Goal: Find specific page/section: Find specific page/section

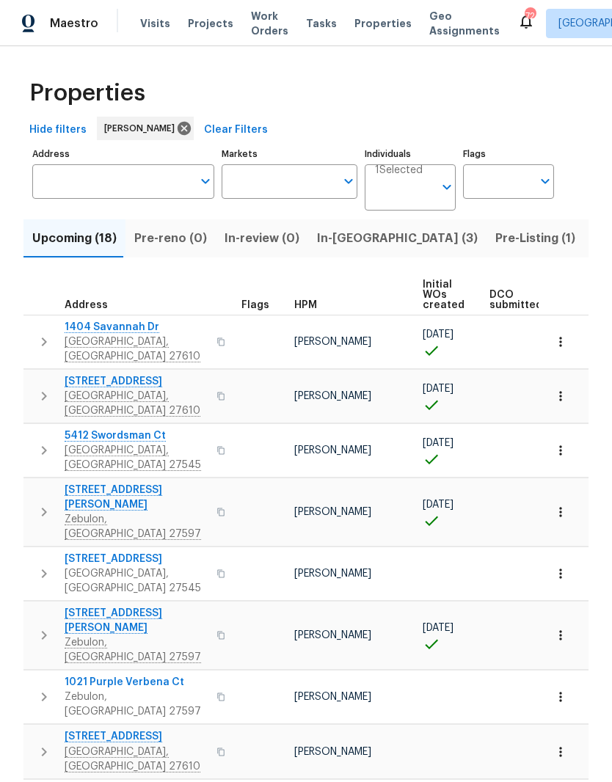
click at [360, 250] on button "In-reno (3)" at bounding box center [397, 238] width 178 height 38
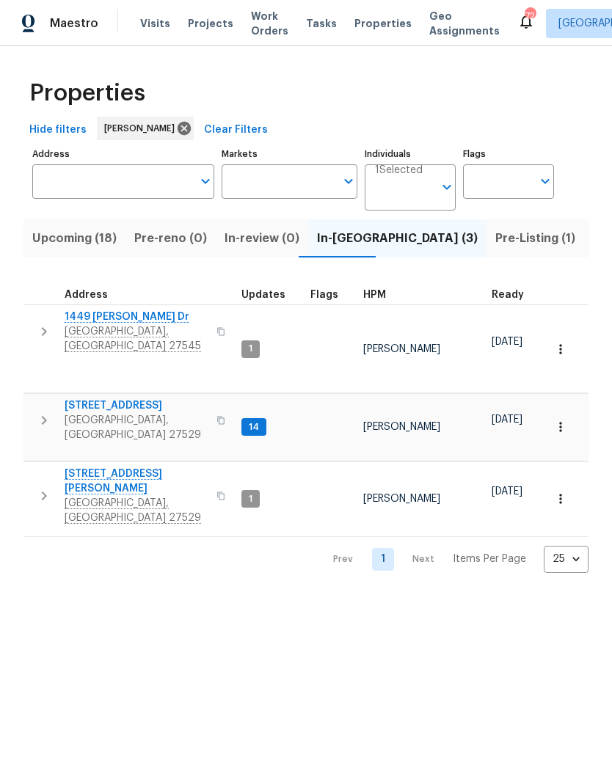
click at [123, 321] on span "1449 White Opal Dr" at bounding box center [136, 317] width 143 height 15
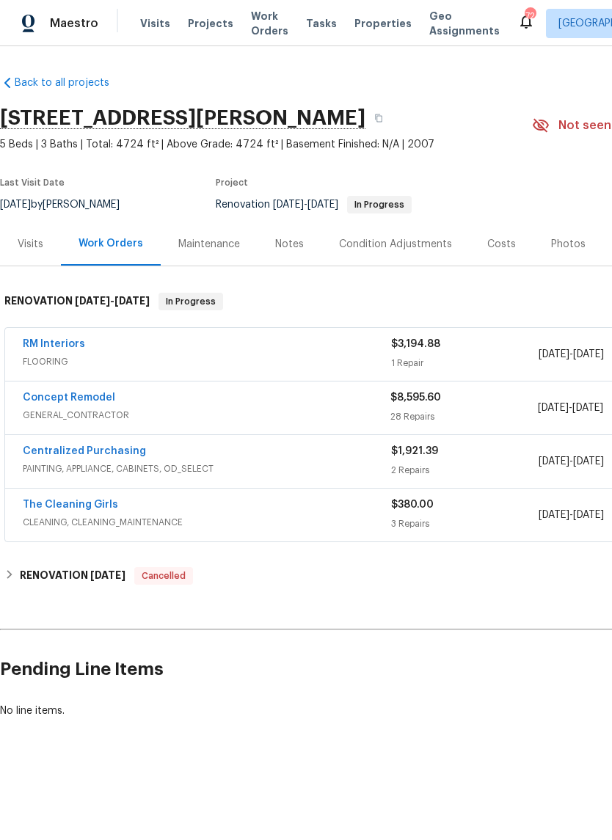
click at [70, 347] on link "RM Interiors" at bounding box center [54, 344] width 62 height 10
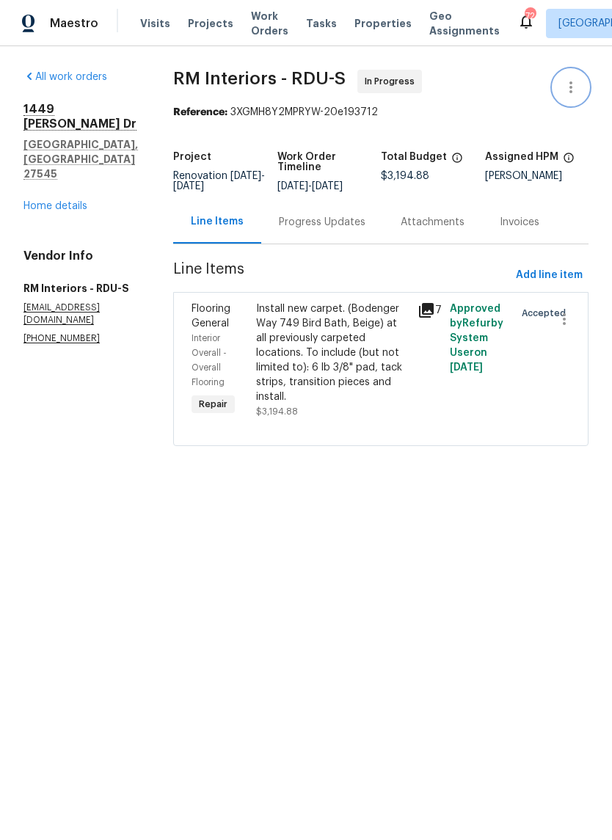
click at [571, 84] on icon "button" at bounding box center [571, 87] width 3 height 12
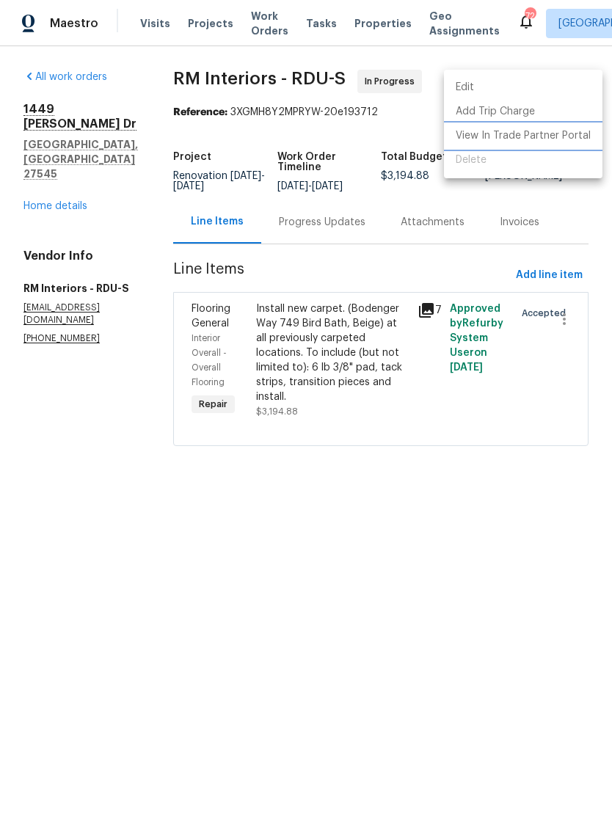
click at [571, 132] on li "View In Trade Partner Portal" at bounding box center [523, 136] width 159 height 24
